Goal: Task Accomplishment & Management: Complete application form

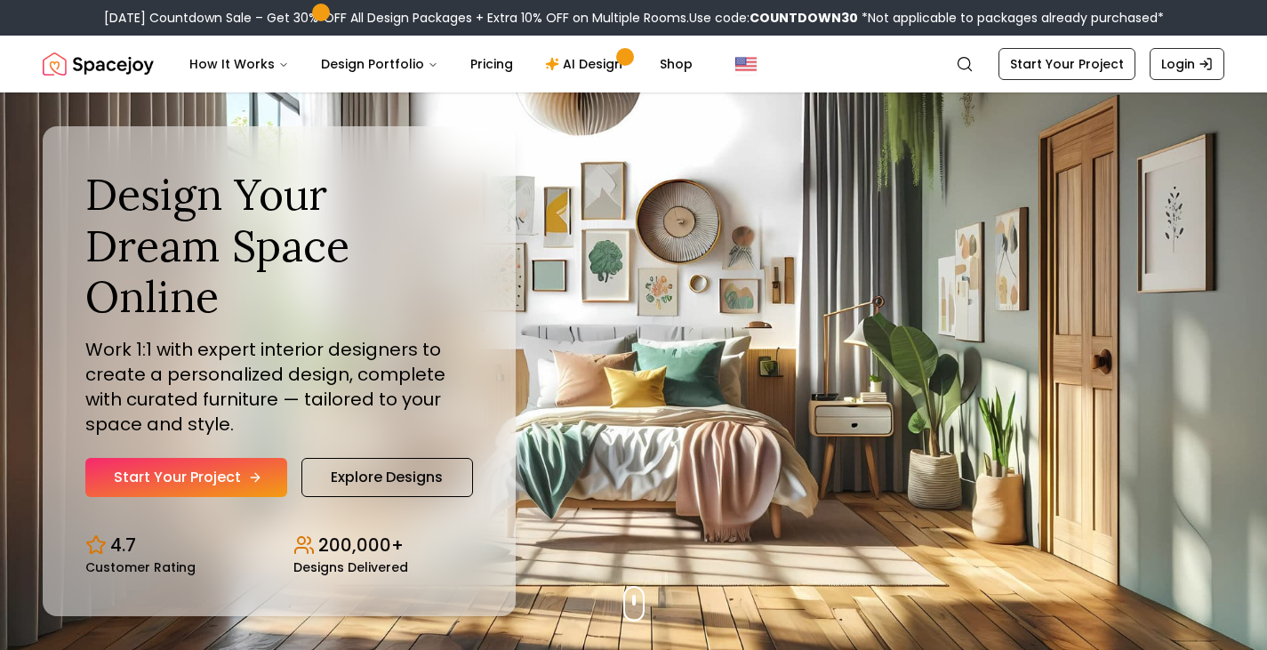
click at [216, 461] on link "Start Your Project" at bounding box center [186, 477] width 202 height 39
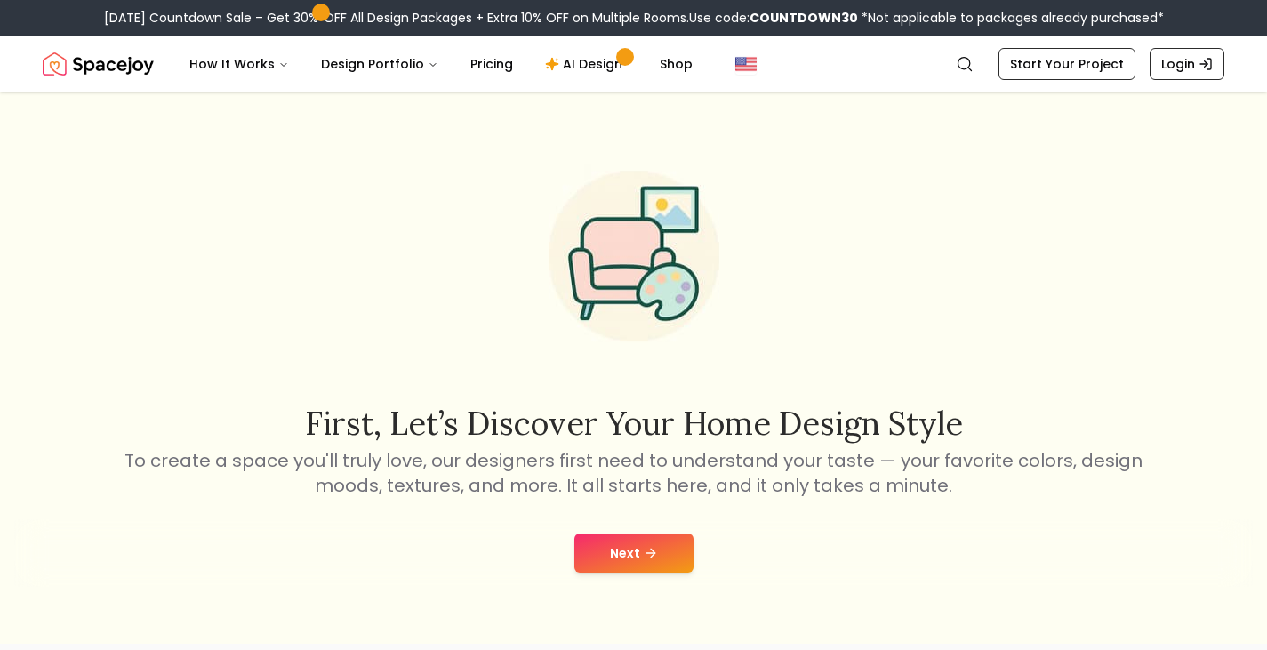
click at [638, 542] on button "Next" at bounding box center [633, 552] width 119 height 39
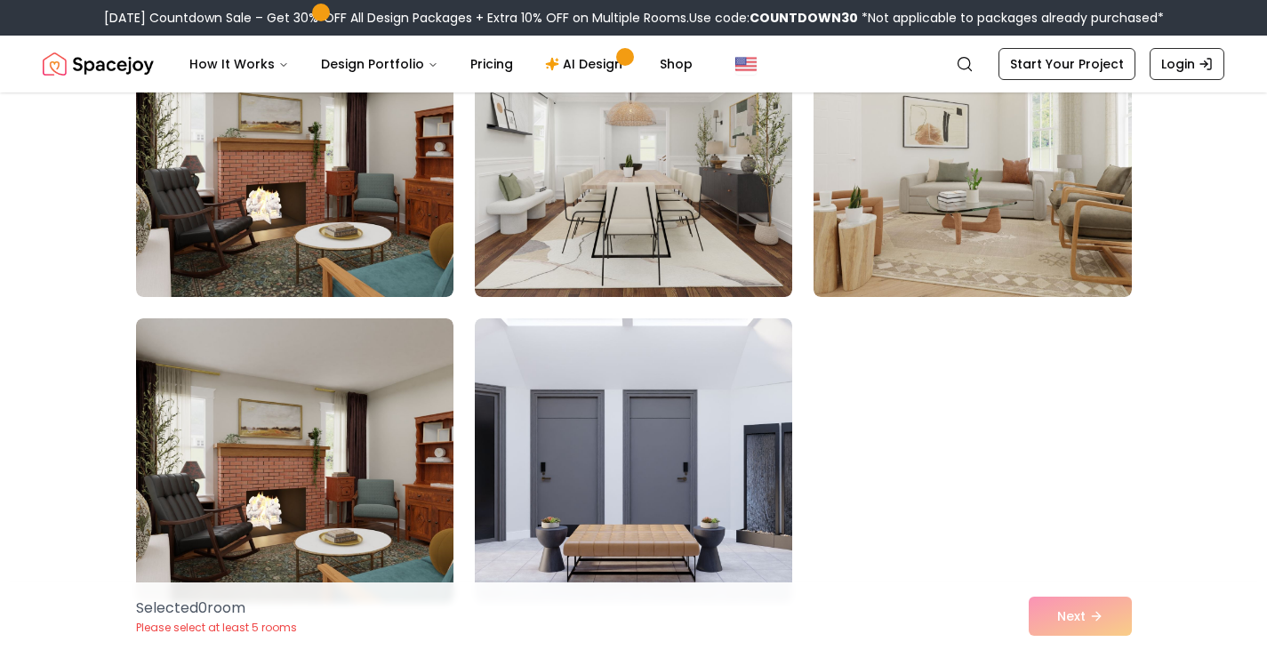
scroll to position [4890, 0]
